Goal: Task Accomplishment & Management: Manage account settings

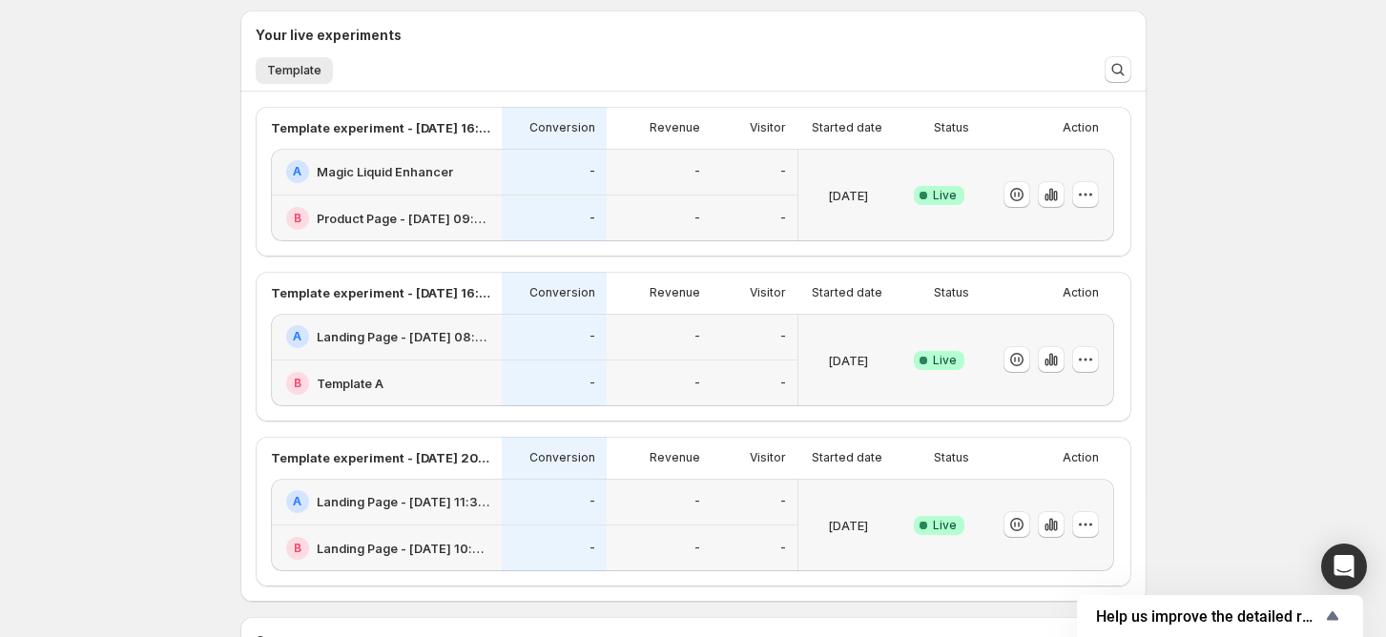
scroll to position [120, 0]
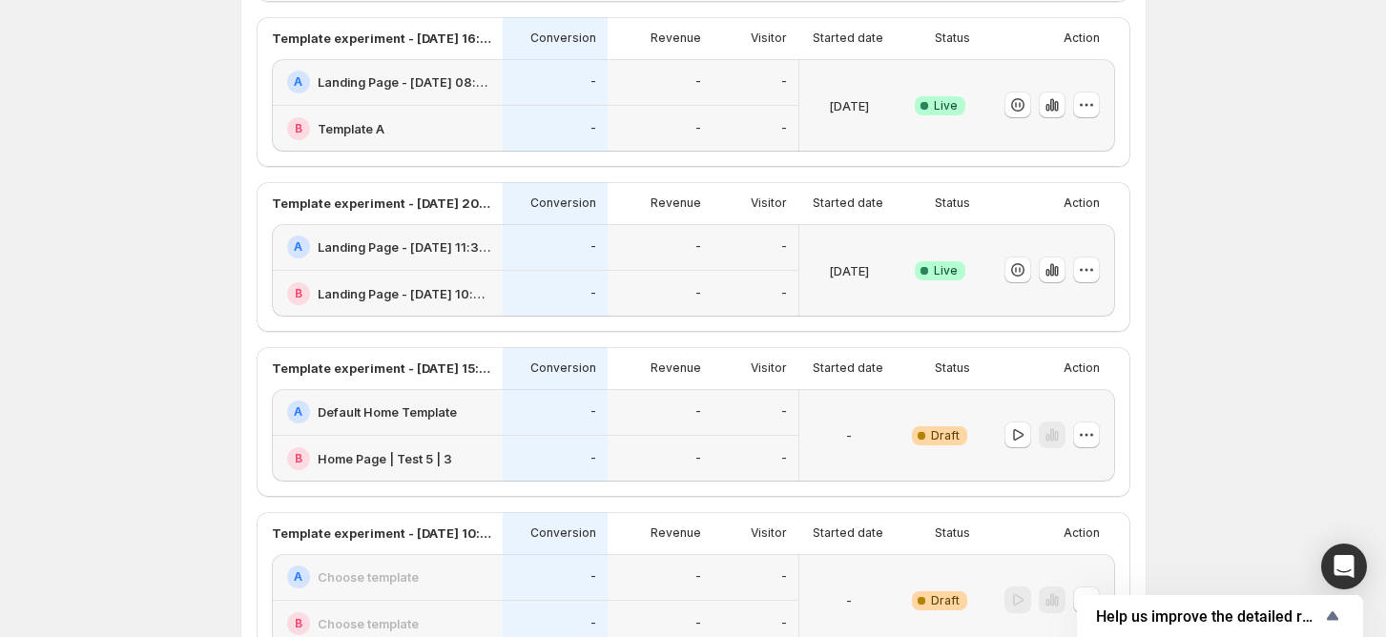
scroll to position [628, 0]
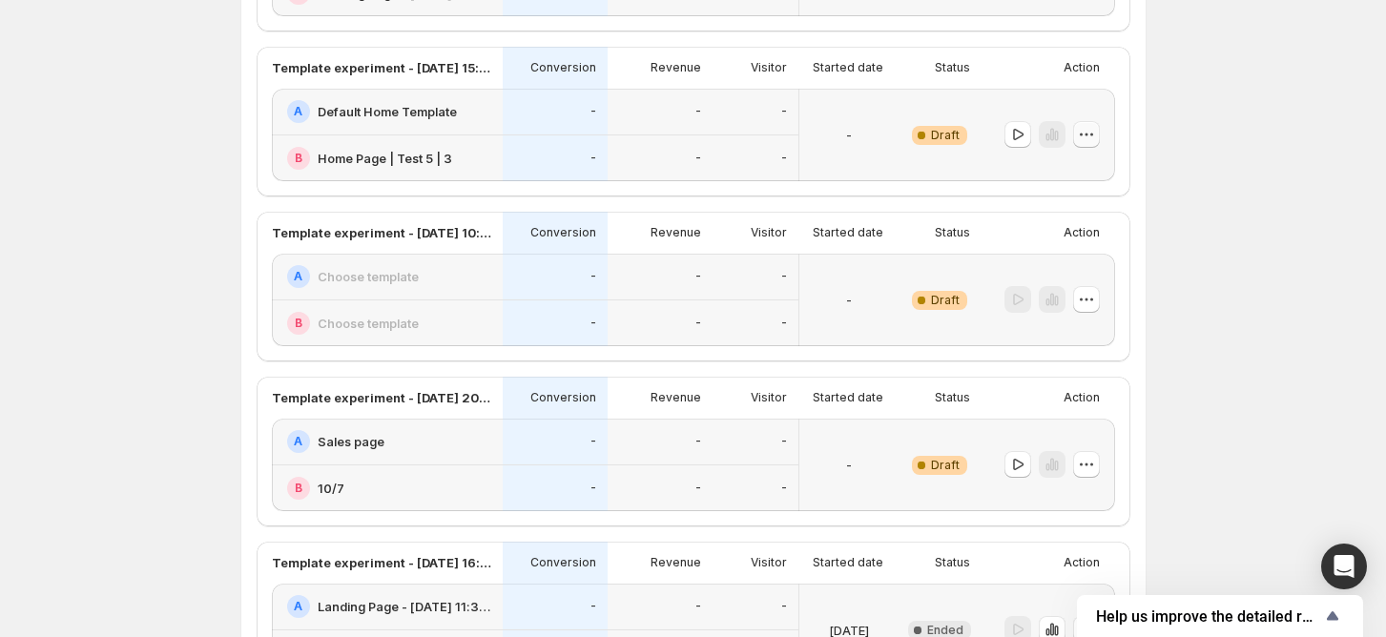
drag, startPoint x: 1088, startPoint y: 134, endPoint x: 1099, endPoint y: 138, distance: 11.5
click at [1089, 134] on icon "button" at bounding box center [1086, 134] width 19 height 19
click at [1113, 170] on span "Edit" at bounding box center [1104, 173] width 92 height 19
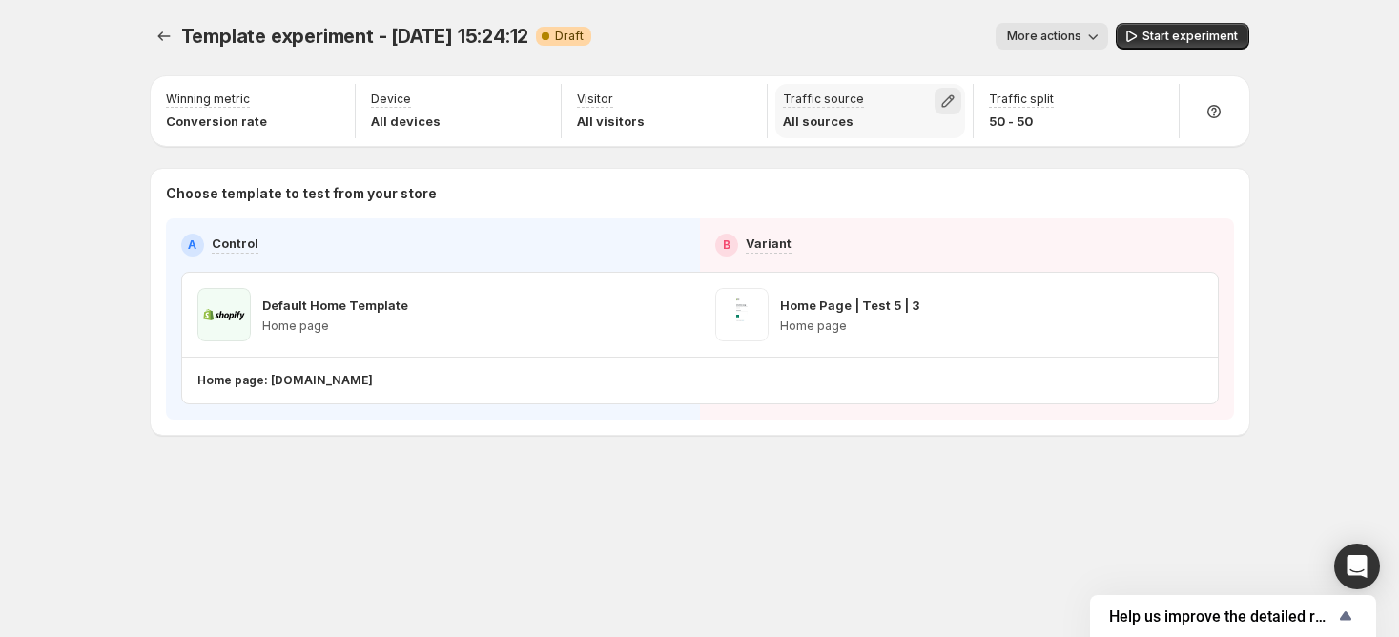
click at [940, 92] on icon "button" at bounding box center [947, 101] width 19 height 19
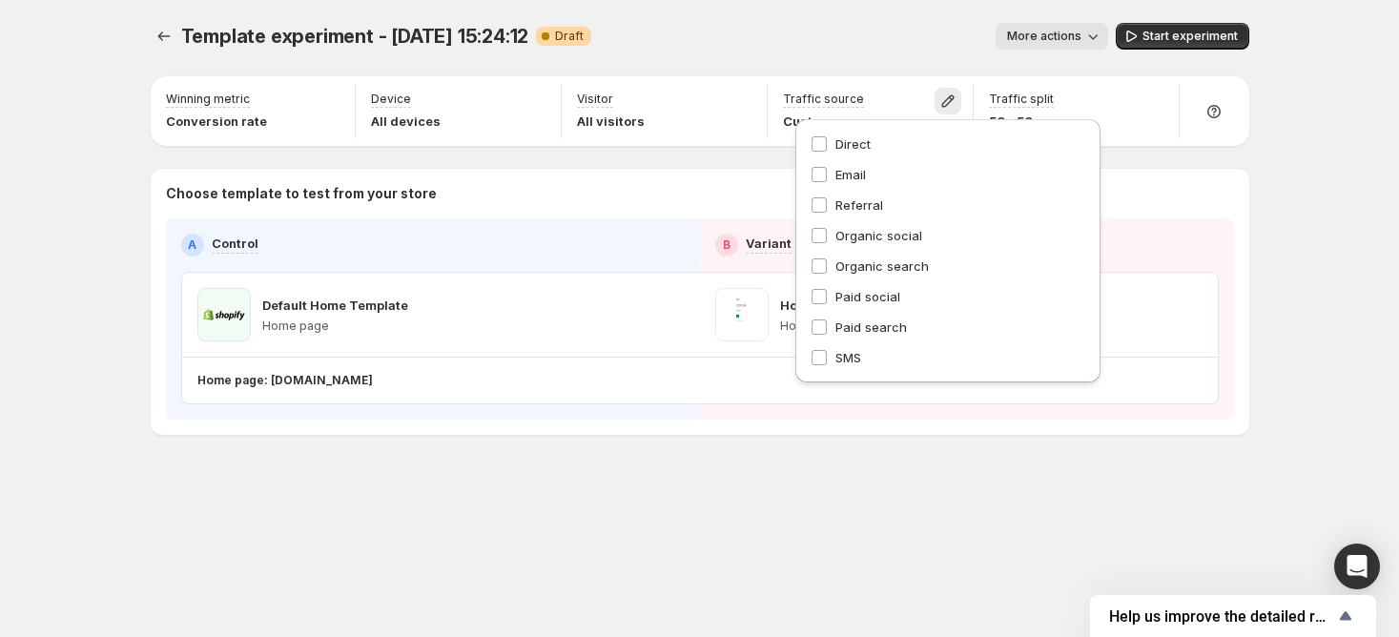
click at [823, 368] on div "Direct Email Referral Organic social Organic search Paid social Paid search SMS" at bounding box center [947, 250] width 305 height 263
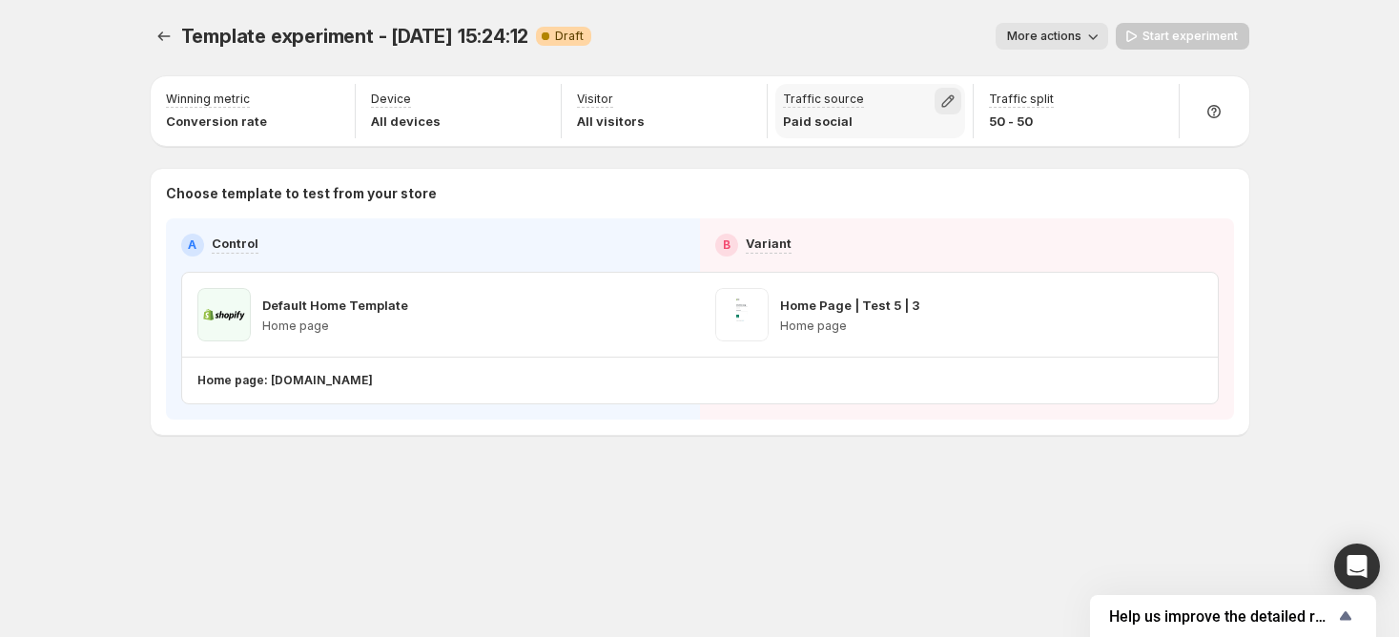
click at [949, 109] on icon "button" at bounding box center [947, 101] width 19 height 19
